Goal: Transaction & Acquisition: Obtain resource

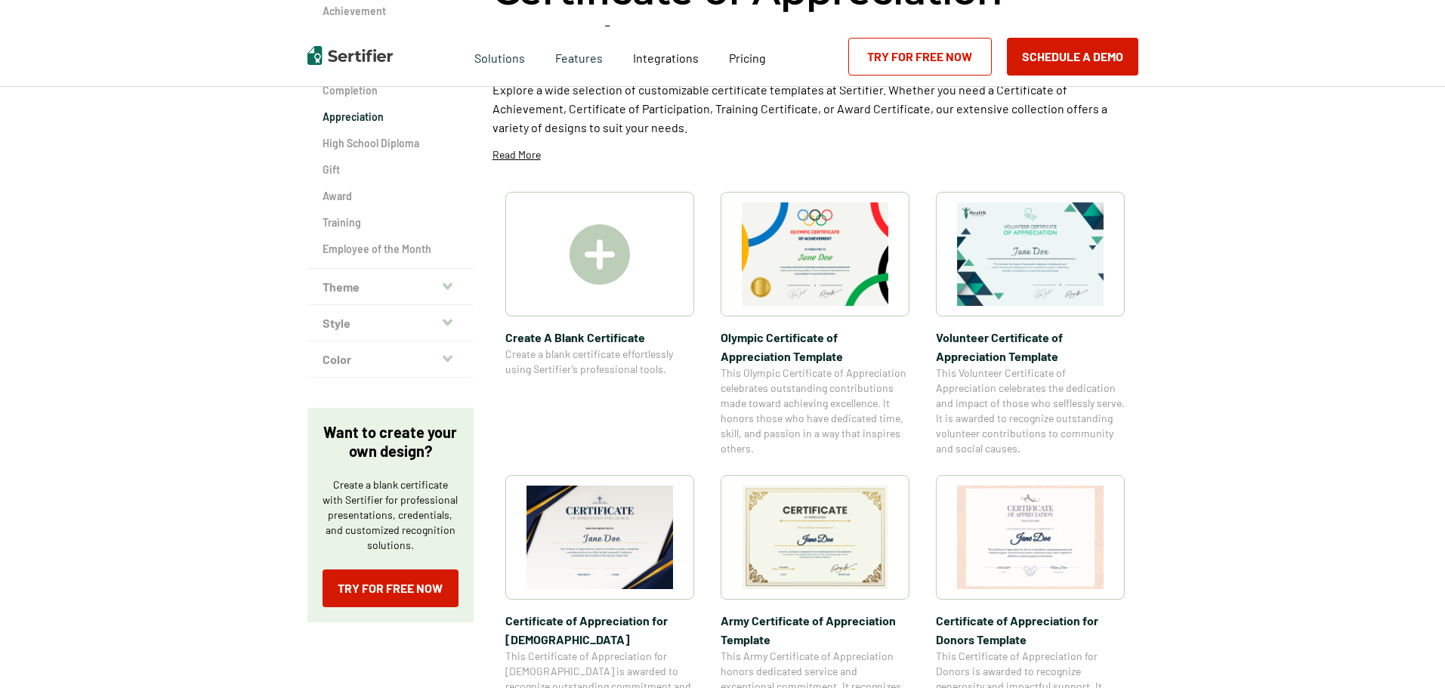
scroll to position [227, 0]
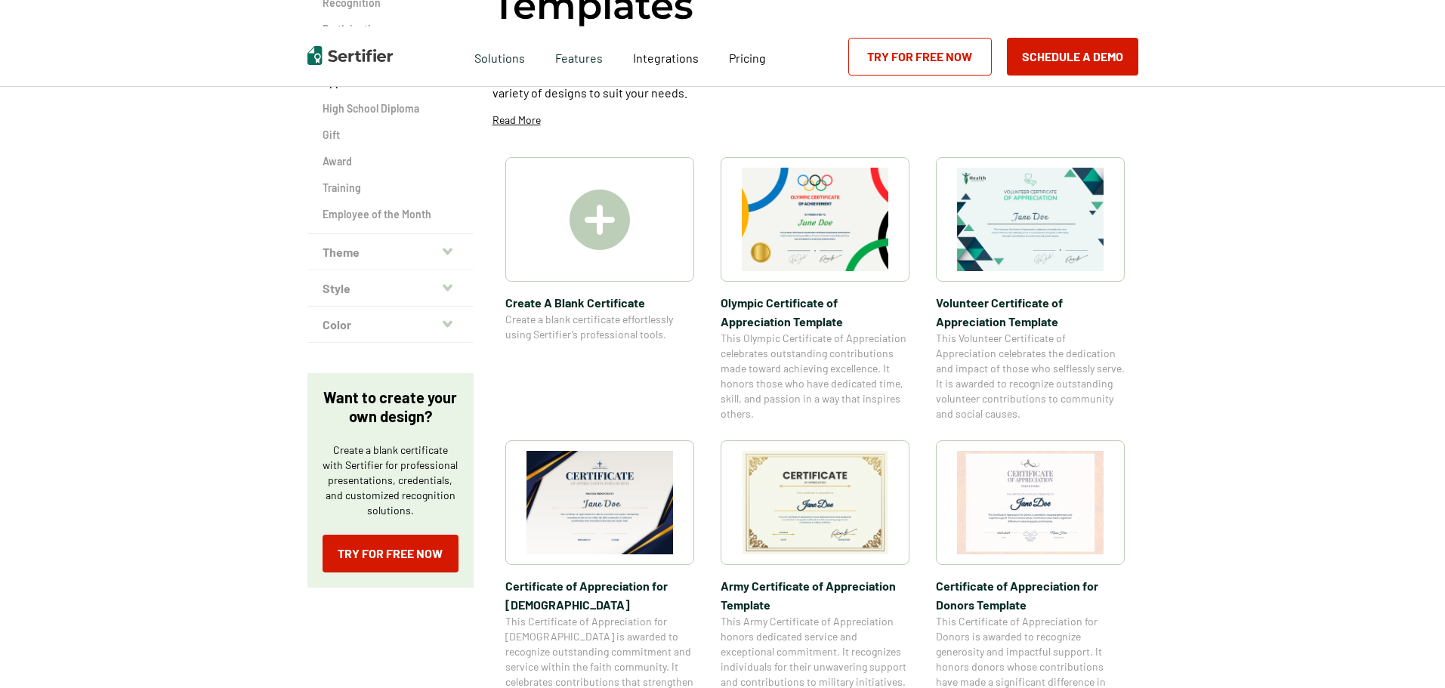
click at [791, 509] on img at bounding box center [815, 503] width 147 height 104
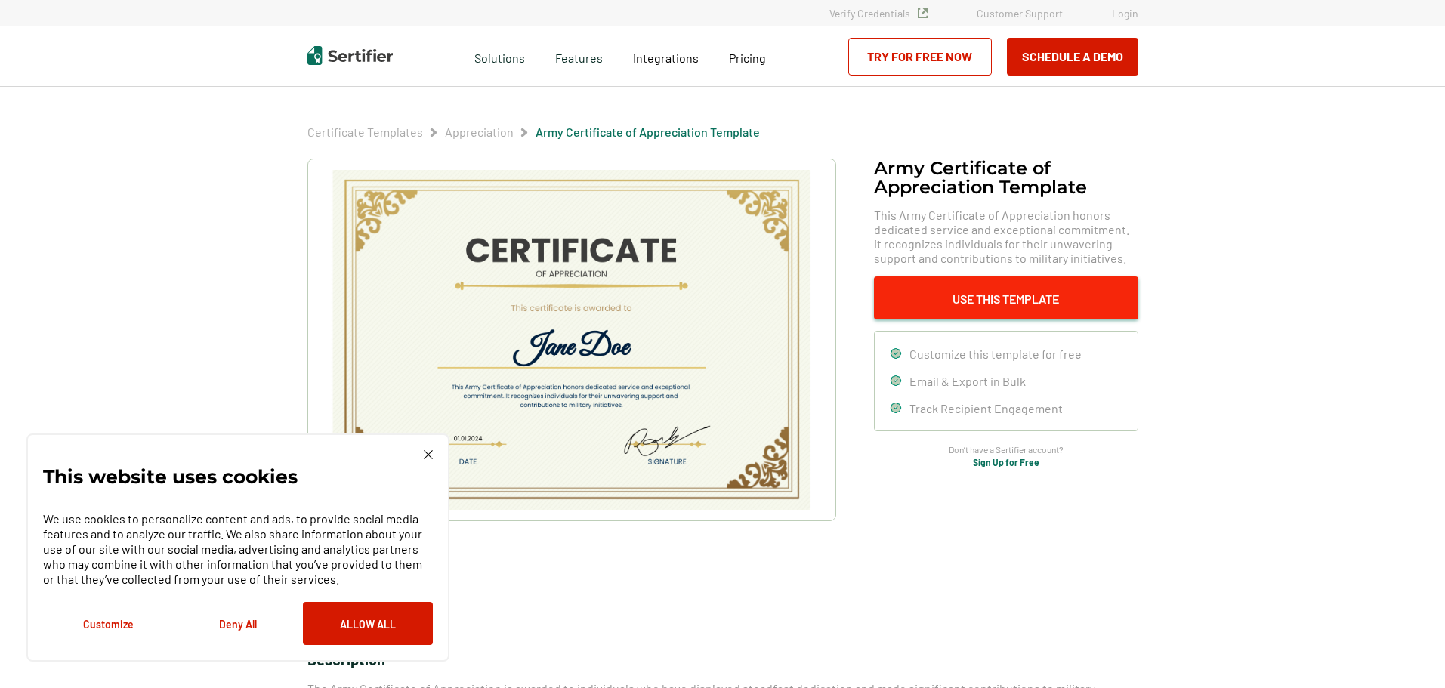
click at [991, 300] on button "Use This Template" at bounding box center [1006, 298] width 264 height 43
